Goal: Learn about a topic: Learn about a topic

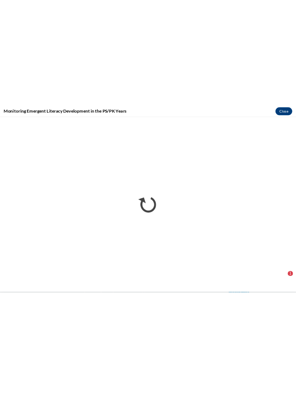
scroll to position [1562, 0]
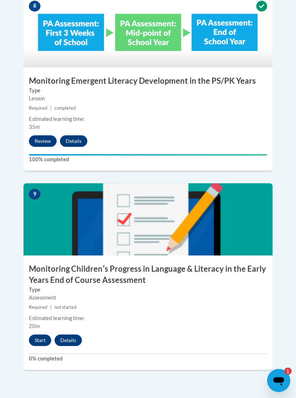
scroll to position [1666, 0]
click at [37, 335] on button "Start" at bounding box center [40, 341] width 22 height 12
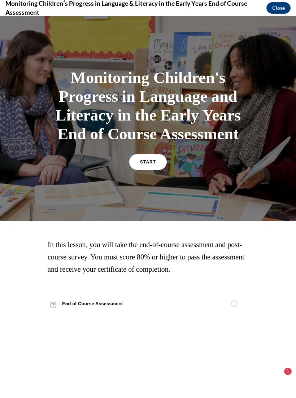
scroll to position [1810, 0]
click at [151, 170] on link "START" at bounding box center [148, 162] width 38 height 16
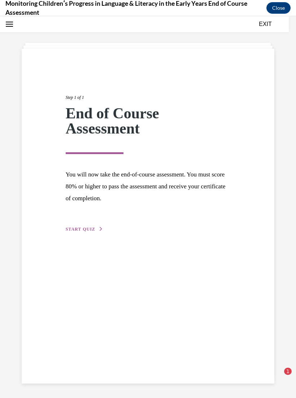
scroll to position [23, 0]
